Goal: Information Seeking & Learning: Find specific page/section

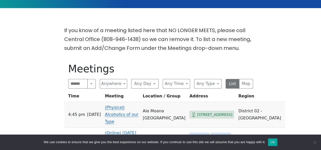
scroll to position [152, 0]
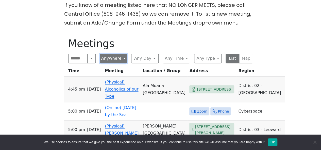
click at [125, 54] on button "Anywhere" at bounding box center [113, 59] width 27 height 10
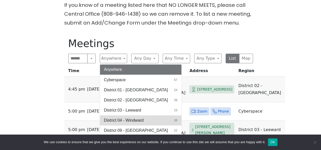
click at [129, 118] on span "District 04 - Windward" at bounding box center [124, 121] width 40 height 6
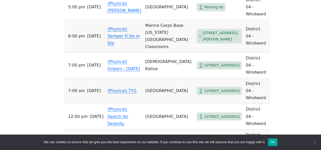
scroll to position [380, 0]
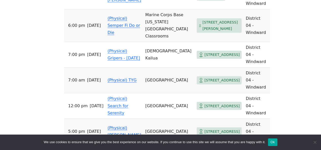
click at [120, 125] on link "(Physical) [PERSON_NAME]" at bounding box center [124, 131] width 34 height 12
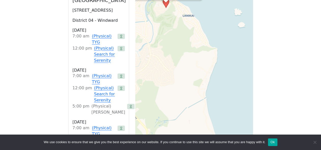
scroll to position [326, 0]
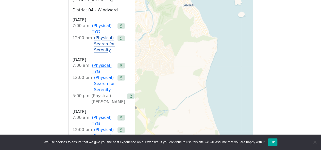
click at [97, 42] on link "(Physical) Search for Serenity" at bounding box center [104, 44] width 21 height 18
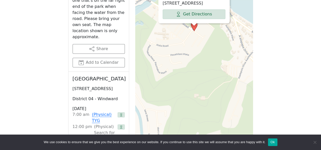
scroll to position [326, 0]
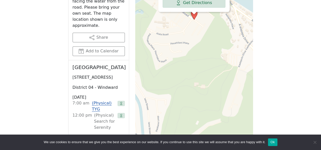
click at [98, 100] on link "(Physical) TYG" at bounding box center [104, 106] width 24 height 12
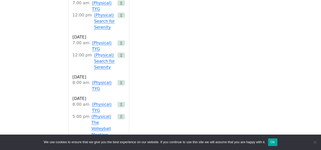
scroll to position [605, 0]
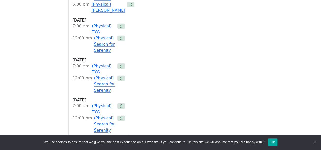
scroll to position [174, 0]
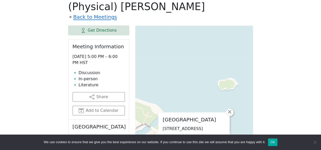
scroll to position [200, 0]
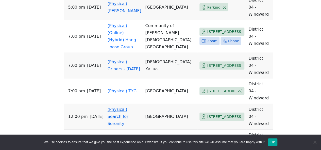
scroll to position [811, 0]
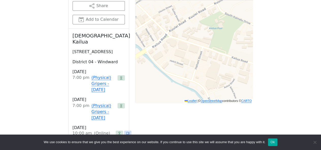
scroll to position [352, 0]
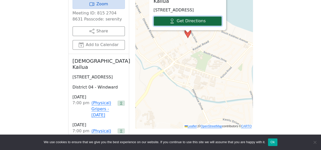
click at [181, 16] on link "Get Directions" at bounding box center [187, 21] width 68 height 10
